Goal: Task Accomplishment & Management: Use online tool/utility

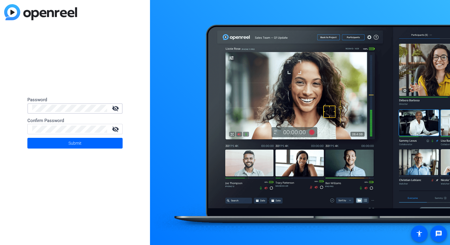
click at [114, 105] on mat-icon "visibility_off" at bounding box center [115, 108] width 14 height 7
click at [114, 106] on mat-icon "visibility" at bounding box center [115, 108] width 14 height 7
click at [88, 133] on div at bounding box center [69, 129] width 75 height 10
click at [93, 147] on span at bounding box center [74, 143] width 95 height 14
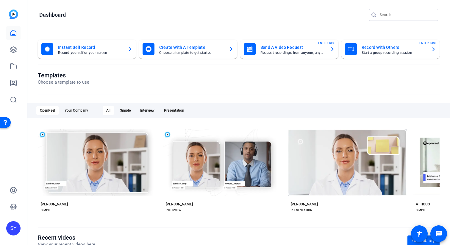
scroll to position [36, 0]
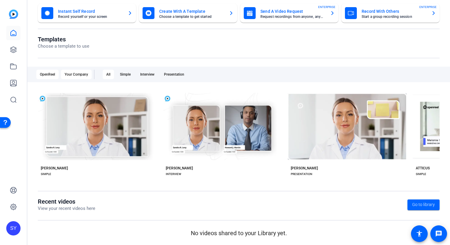
click at [78, 73] on div "Your Company" at bounding box center [76, 75] width 31 height 10
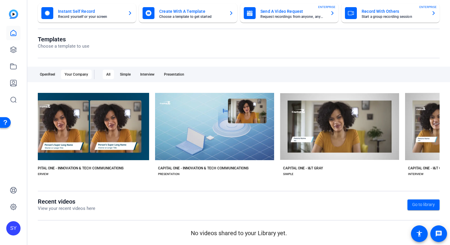
scroll to position [0, 0]
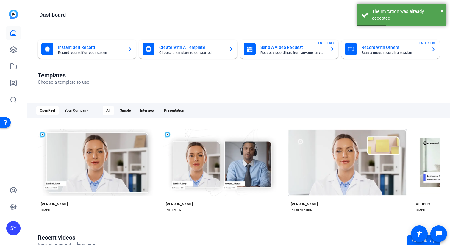
click at [191, 49] on mat-card-title "Create With A Template" at bounding box center [191, 47] width 65 height 7
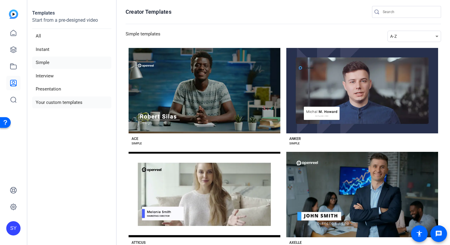
click at [50, 104] on li "Your custom templates" at bounding box center [71, 102] width 79 height 12
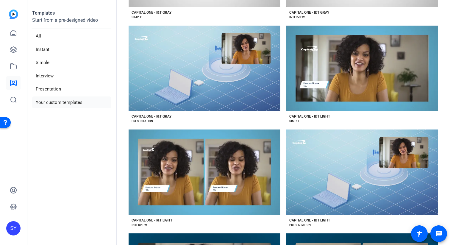
scroll to position [287, 0]
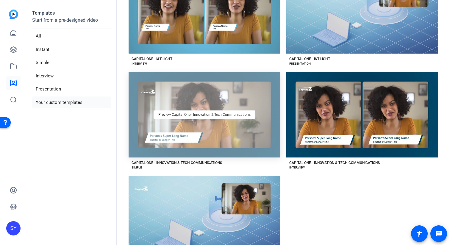
click at [253, 131] on div "Preview Capital One - Innovation & Tech Communications" at bounding box center [204, 114] width 152 height 85
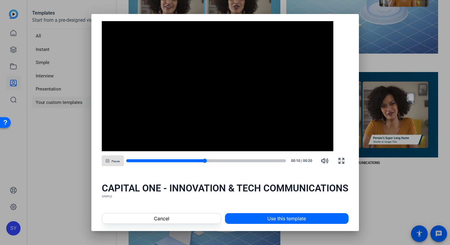
click at [230, 162] on div at bounding box center [206, 160] width 160 height 4
click at [262, 160] on div at bounding box center [206, 160] width 160 height 3
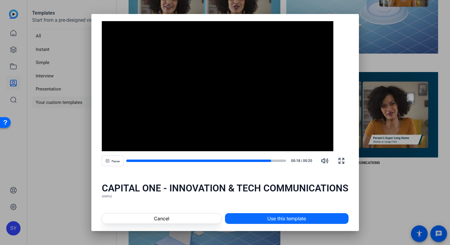
click at [283, 219] on span "Use this template" at bounding box center [286, 218] width 39 height 7
